Goal: Information Seeking & Learning: Find specific fact

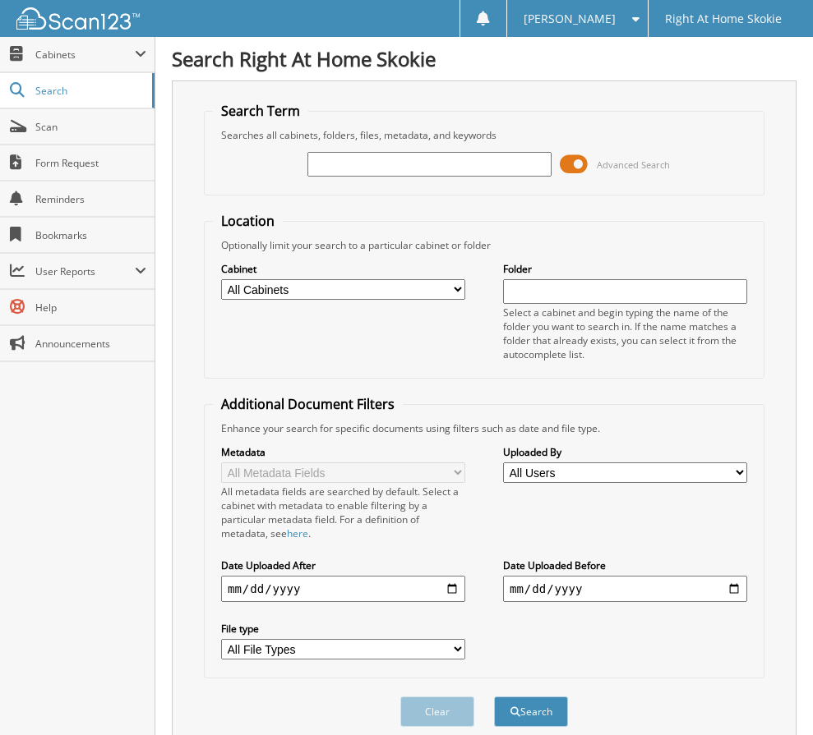
click at [413, 154] on input "text" at bounding box center [429, 164] width 244 height 25
type input "[PERSON_NAME]"
click at [494, 697] on button "Search" at bounding box center [531, 712] width 74 height 30
click at [394, 160] on input "Katherine Gilio" at bounding box center [429, 164] width 244 height 25
type input "[PERSON_NAME]"
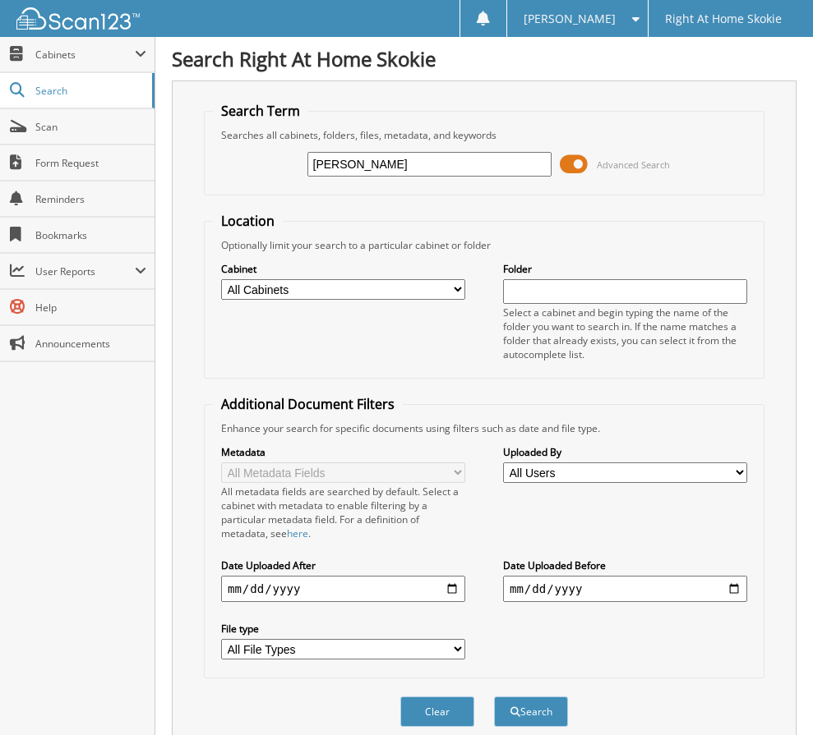
click at [494, 697] on button "Search" at bounding box center [531, 712] width 74 height 30
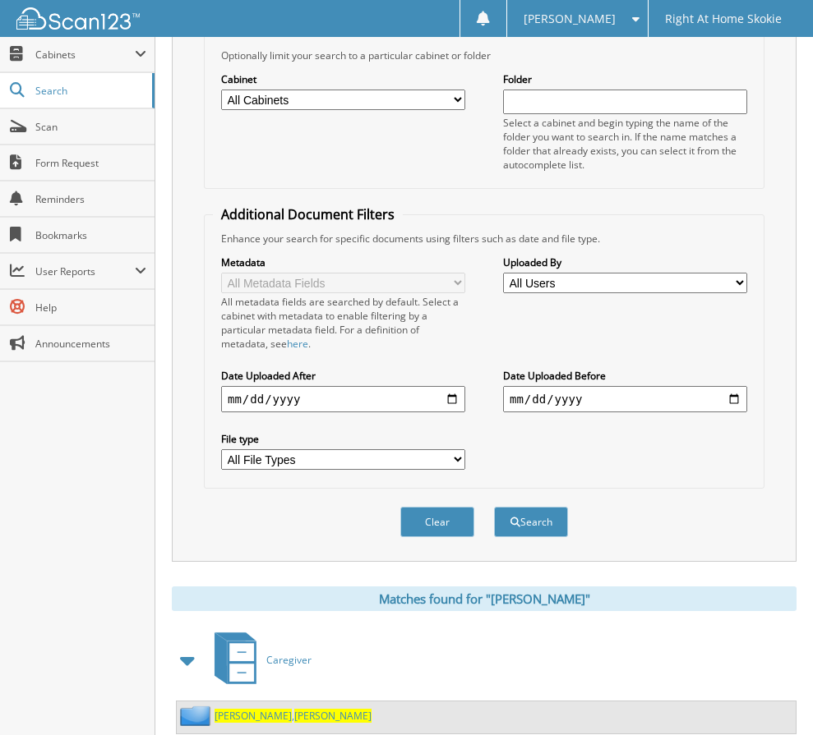
scroll to position [239, 0]
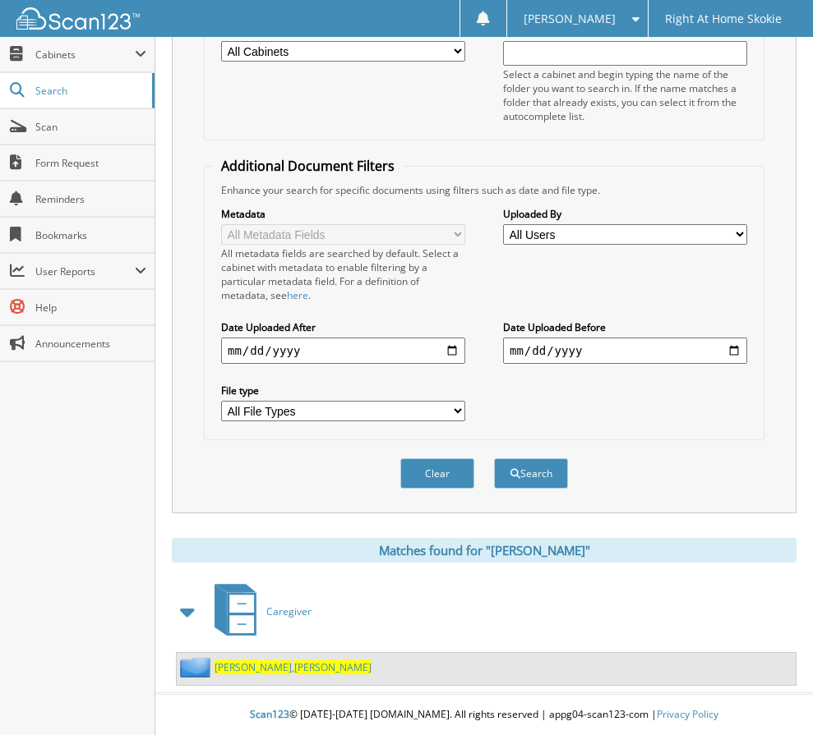
click at [233, 664] on span "[PERSON_NAME]" at bounding box center [252, 668] width 77 height 14
